Goal: Task Accomplishment & Management: Use online tool/utility

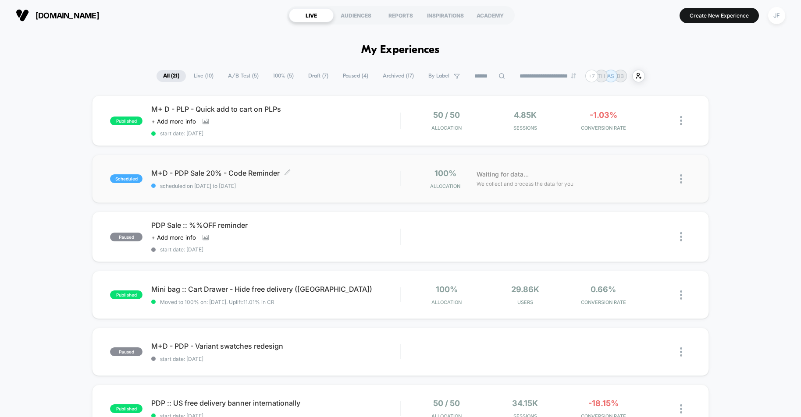
click at [302, 184] on span "scheduled on [DATE] to [DATE]" at bounding box center [275, 186] width 249 height 7
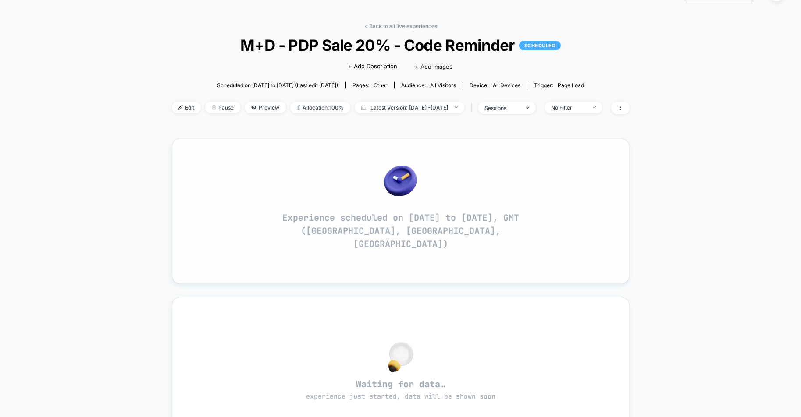
scroll to position [24, 0]
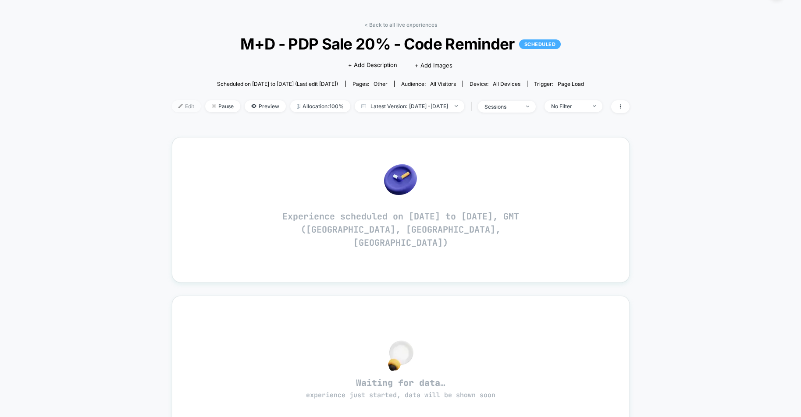
click at [172, 109] on span "Edit" at bounding box center [186, 106] width 29 height 12
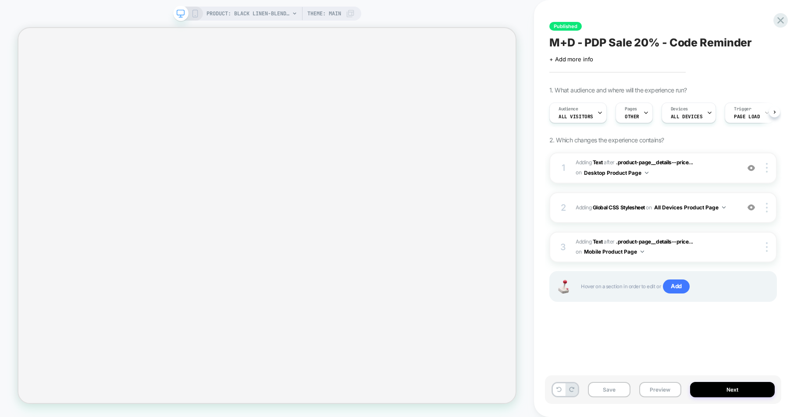
scroll to position [0, 0]
click at [635, 114] on span "OTHER" at bounding box center [631, 117] width 14 height 6
select select "**"
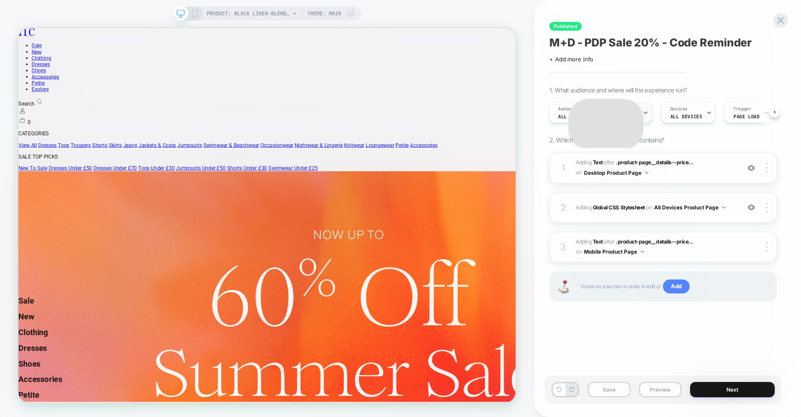
scroll to position [0, 0]
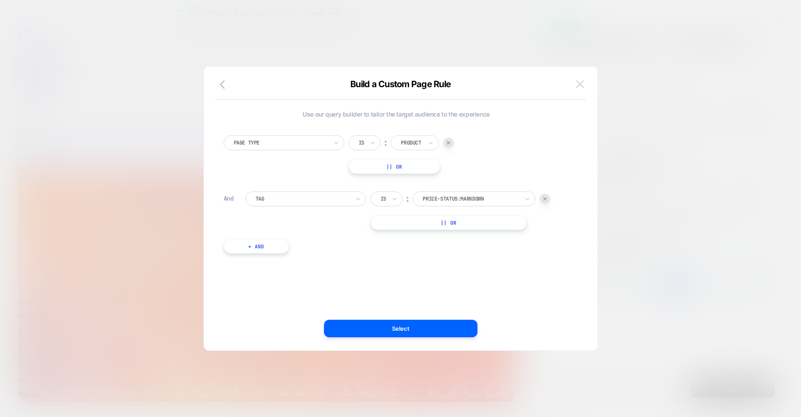
click at [580, 82] on img at bounding box center [580, 83] width 8 height 7
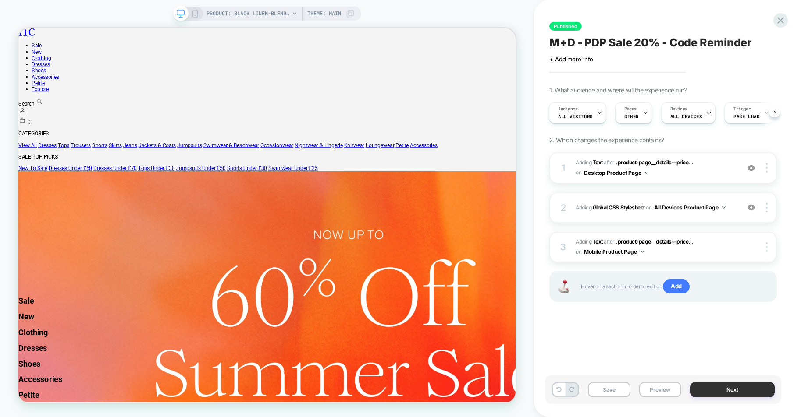
click at [711, 391] on button "Next" at bounding box center [732, 389] width 85 height 15
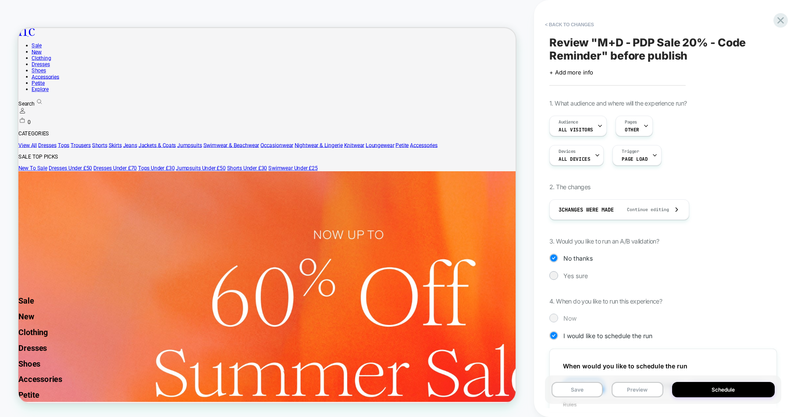
click at [565, 318] on span "Now" at bounding box center [570, 318] width 13 height 7
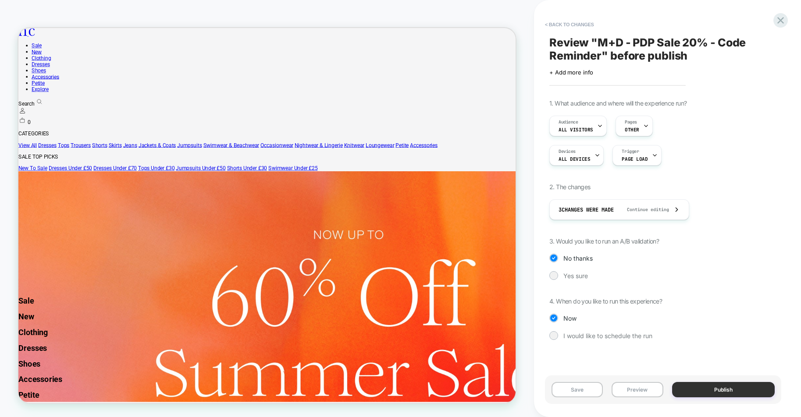
click at [703, 396] on button "Publish" at bounding box center [723, 389] width 103 height 15
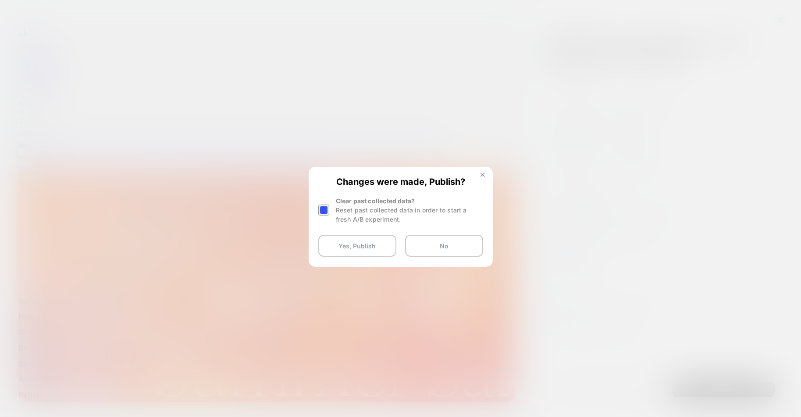
click at [485, 173] on button at bounding box center [483, 175] width 10 height 7
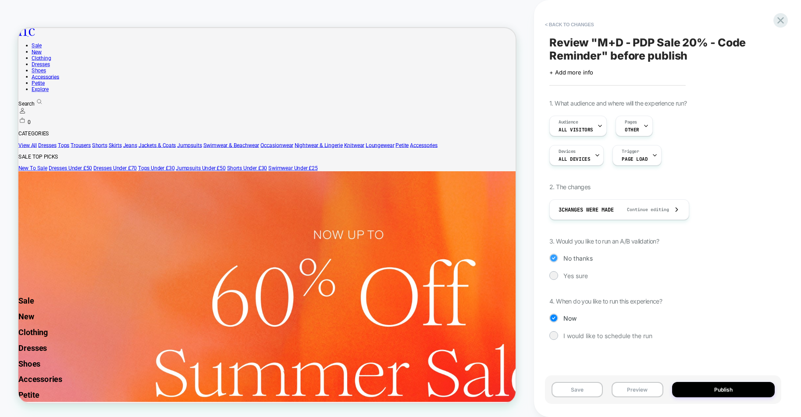
click at [617, 255] on div "No thanks" at bounding box center [663, 258] width 228 height 9
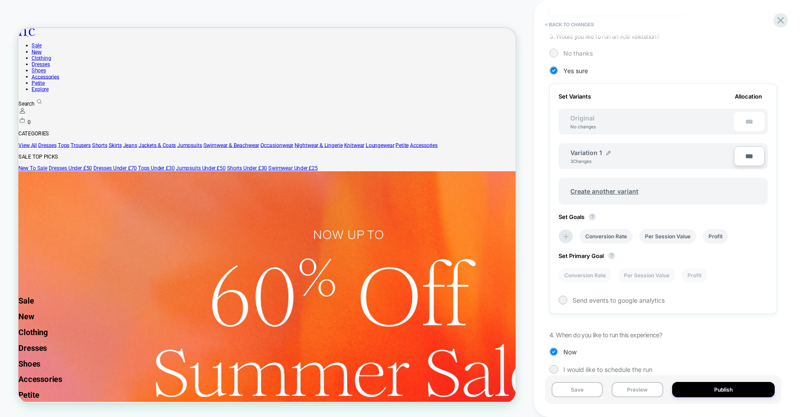
scroll to position [219, 0]
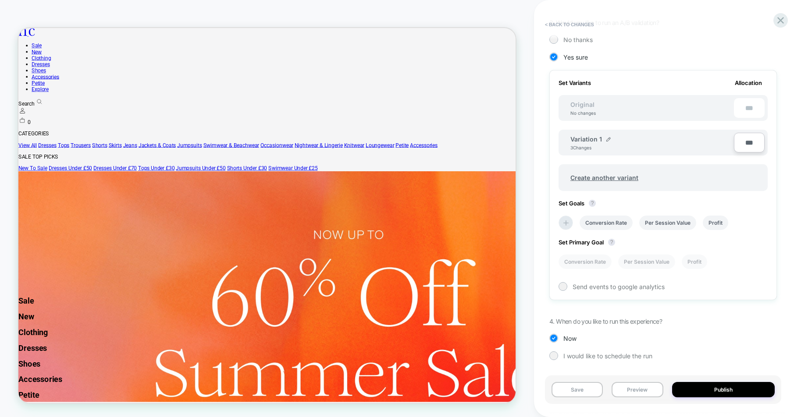
click at [683, 324] on div "1. What audience and where will the experience run? Audience All Visitors Pages…" at bounding box center [663, 127] width 228 height 493
click at [716, 392] on button "Publish" at bounding box center [723, 389] width 103 height 15
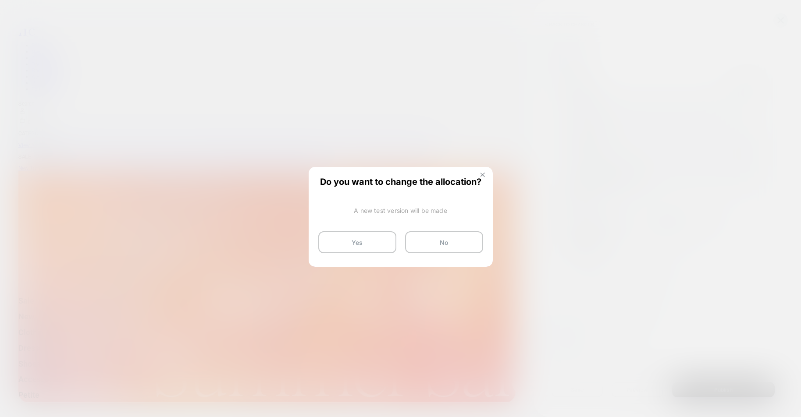
click at [482, 175] on img at bounding box center [483, 175] width 4 height 4
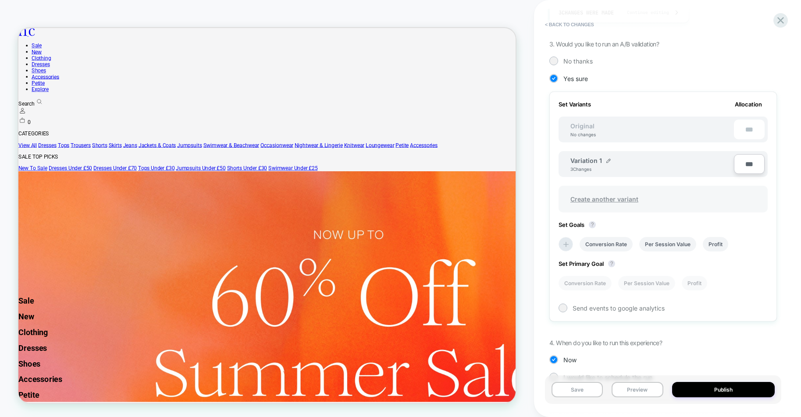
scroll to position [188, 0]
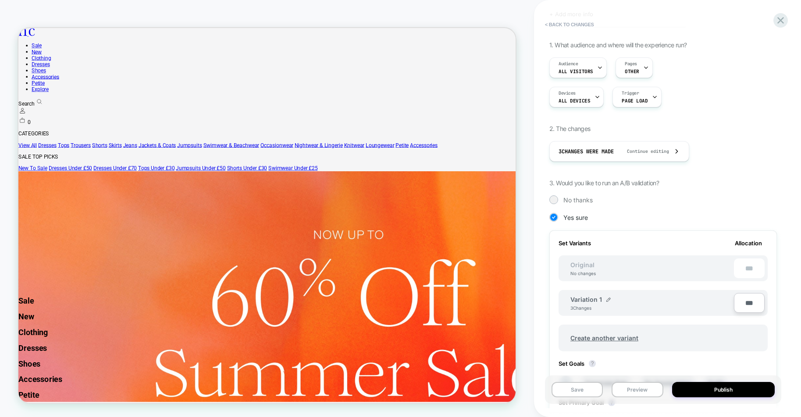
scroll to position [57, 0]
click at [574, 203] on span "No thanks" at bounding box center [578, 201] width 29 height 7
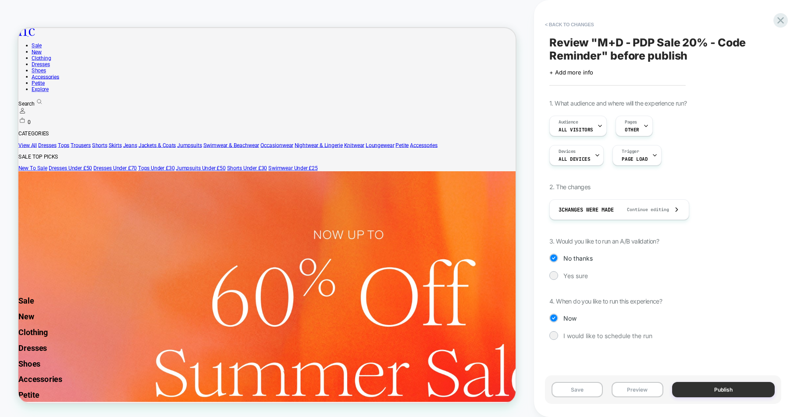
click at [720, 389] on button "Publish" at bounding box center [723, 389] width 103 height 15
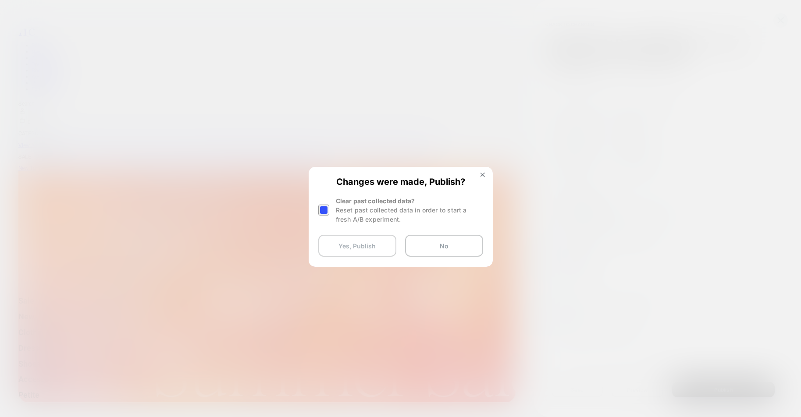
click at [363, 245] on button "Yes, Publish" at bounding box center [357, 246] width 78 height 22
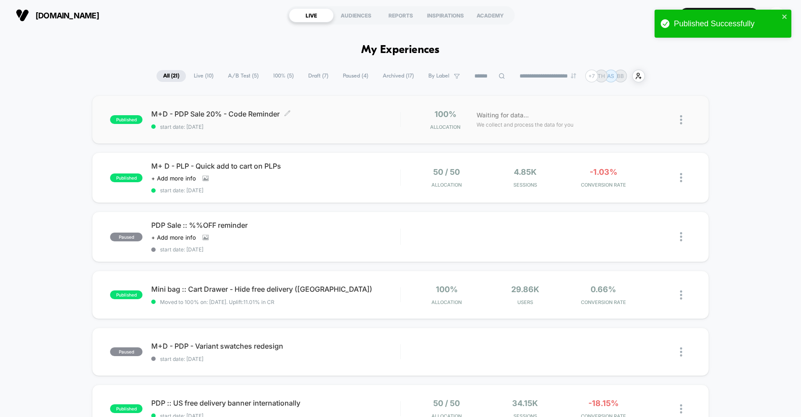
click at [319, 125] on span "start date: [DATE]" at bounding box center [275, 127] width 249 height 7
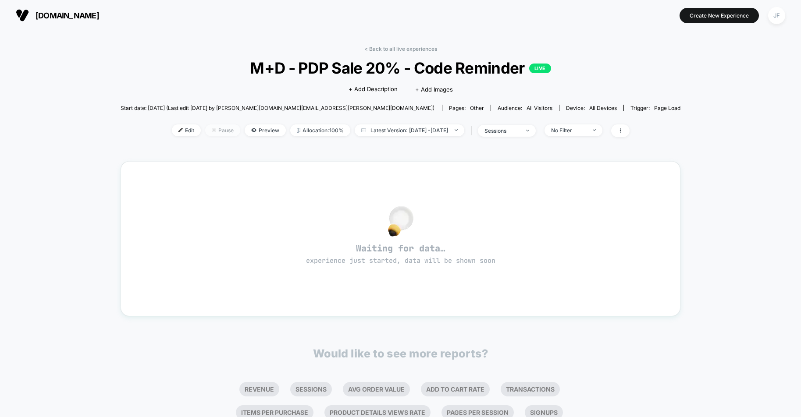
click at [205, 133] on span "Pause" at bounding box center [222, 131] width 35 height 12
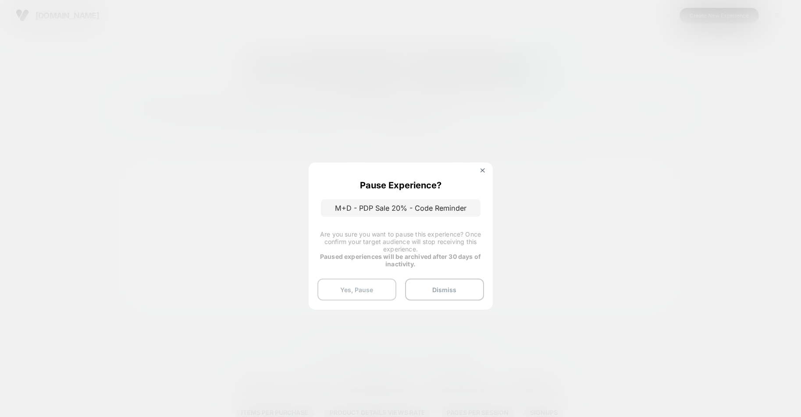
click at [358, 291] on button "Yes, Pause" at bounding box center [356, 290] width 79 height 22
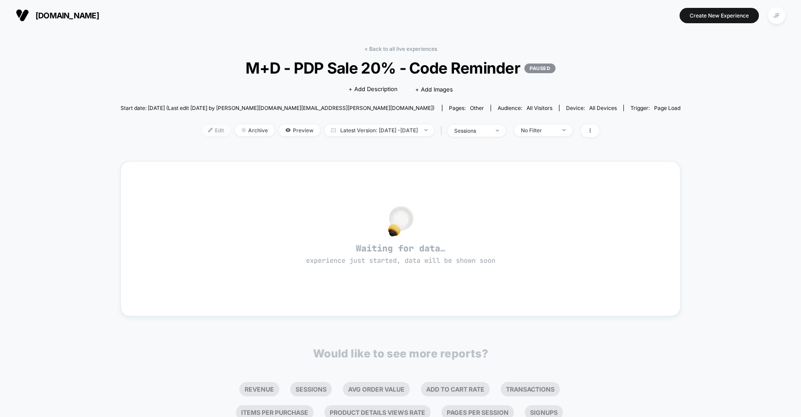
click at [202, 132] on span "Edit" at bounding box center [216, 131] width 29 height 12
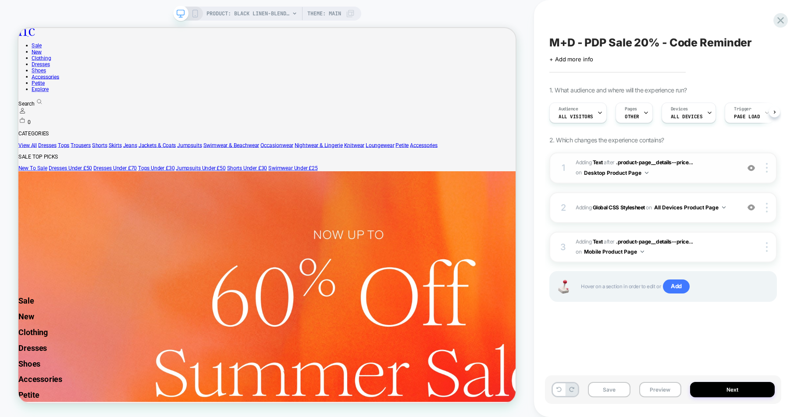
scroll to position [0, 0]
click at [192, 12] on icon at bounding box center [195, 14] width 8 height 8
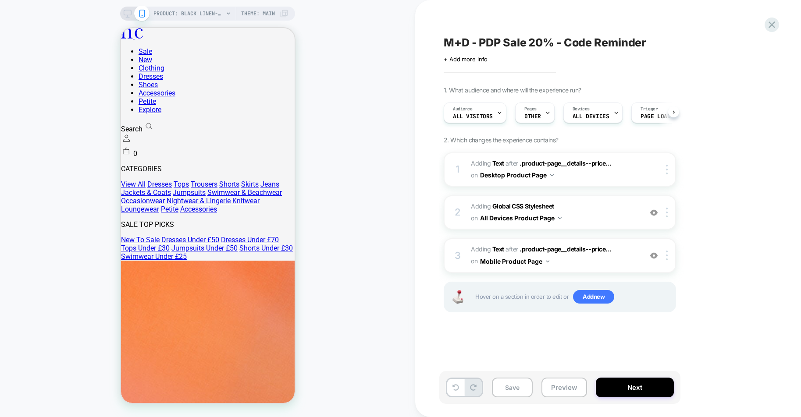
scroll to position [0, 0]
click at [594, 258] on span "#_loomi_addon_1753112319712_dup1755081309 Adding Text AFTER .product-page__deta…" at bounding box center [554, 256] width 167 height 24
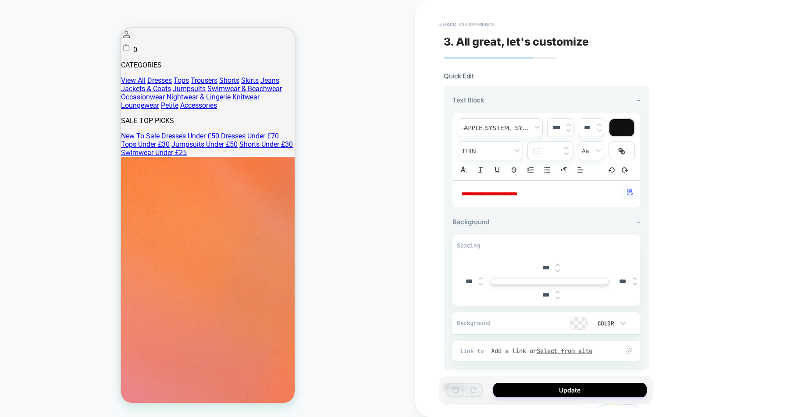
scroll to position [114, 0]
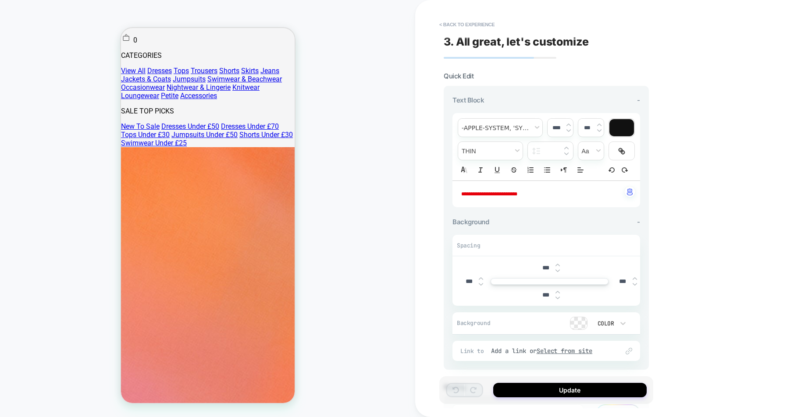
click at [486, 196] on span "**********" at bounding box center [489, 194] width 56 height 5
type input "****"
type input "******"
click at [546, 193] on p "**********" at bounding box center [543, 194] width 164 height 9
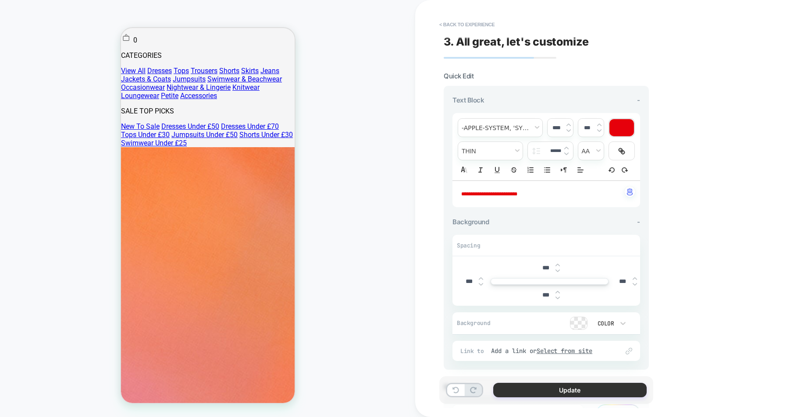
click at [558, 390] on button "Update" at bounding box center [569, 390] width 153 height 14
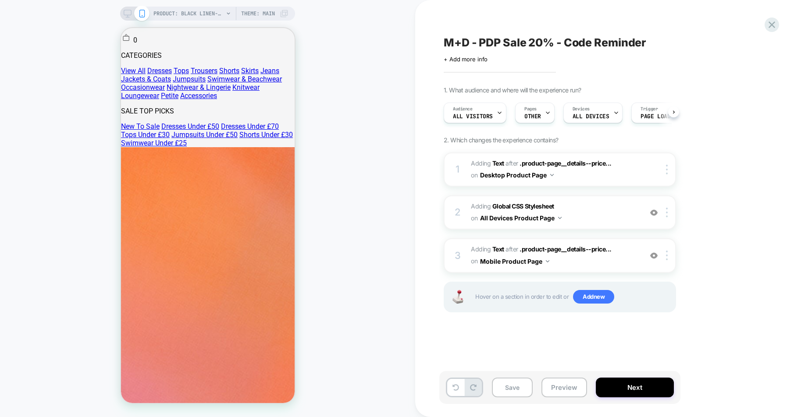
scroll to position [0, 0]
click at [128, 13] on icon at bounding box center [128, 14] width 8 height 8
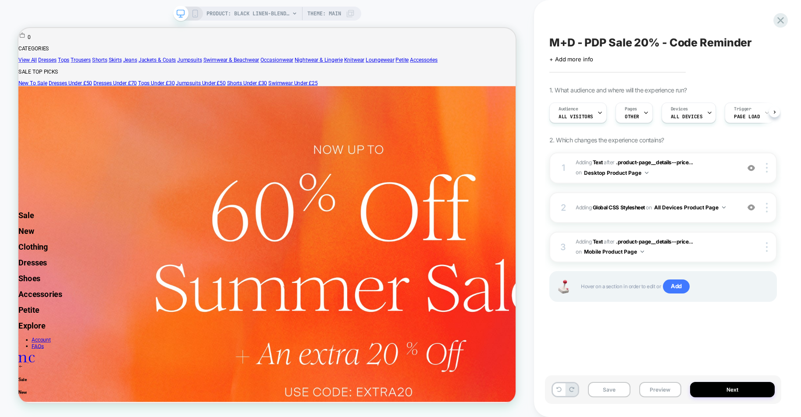
scroll to position [0, 0]
click at [196, 13] on icon at bounding box center [195, 14] width 8 height 8
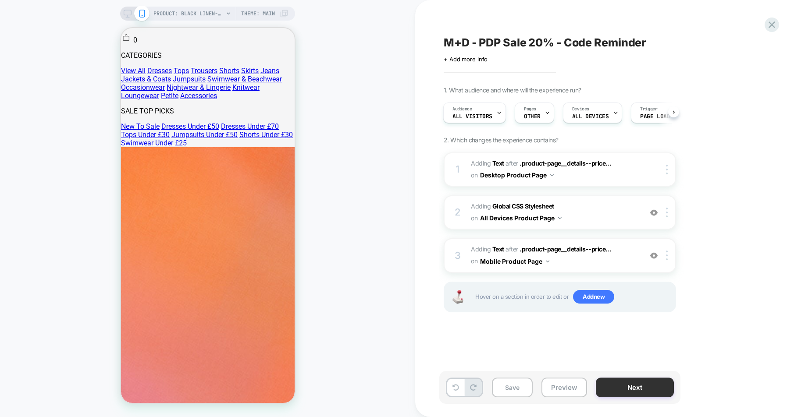
click at [645, 389] on button "Next" at bounding box center [635, 388] width 78 height 20
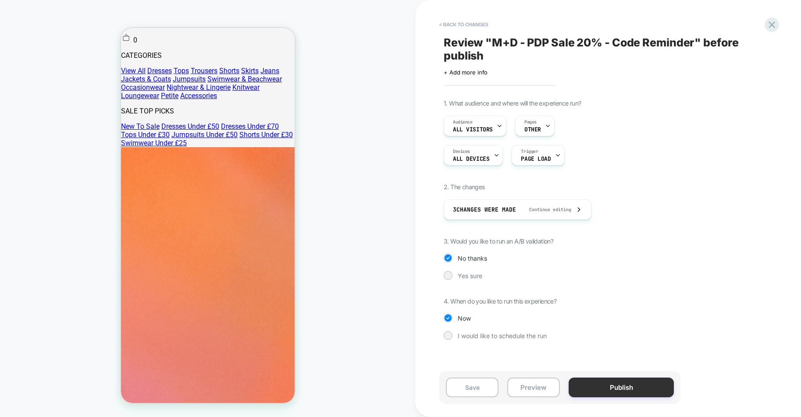
click at [640, 388] on button "Publish" at bounding box center [621, 388] width 105 height 20
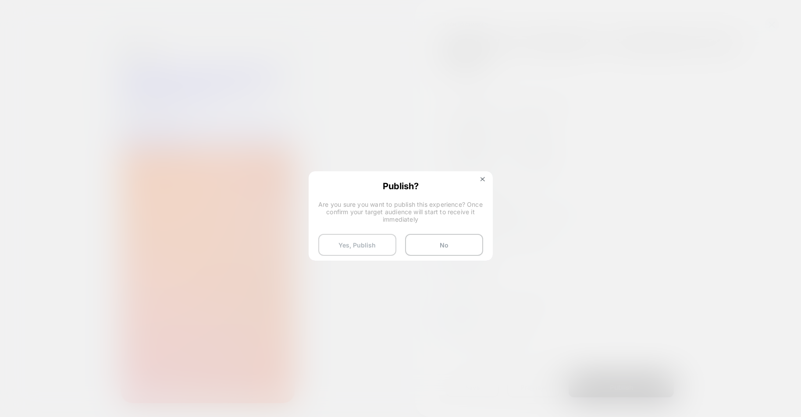
click at [353, 250] on button "Yes, Publish" at bounding box center [357, 245] width 78 height 22
